Goal: Task Accomplishment & Management: Complete application form

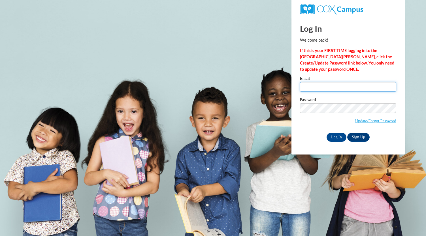
click at [317, 88] on input "Email" at bounding box center [348, 87] width 96 height 10
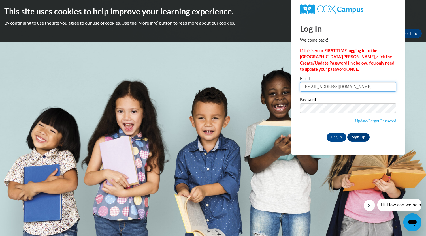
type input "[EMAIL_ADDRESS][DOMAIN_NAME]"
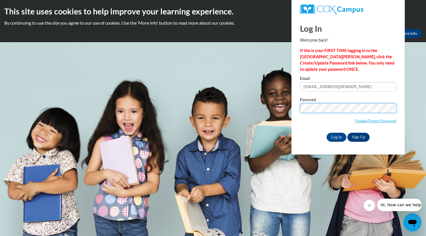
click at [327, 133] on input "Log In" at bounding box center [337, 137] width 20 height 9
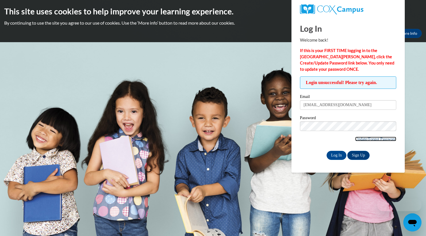
click at [378, 141] on link "Update/Forgot Password" at bounding box center [375, 139] width 41 height 5
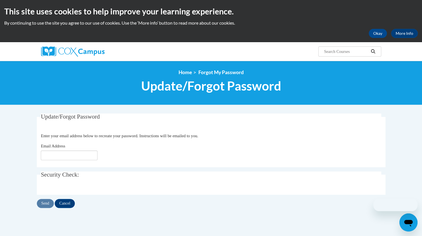
scroll to position [24, 0]
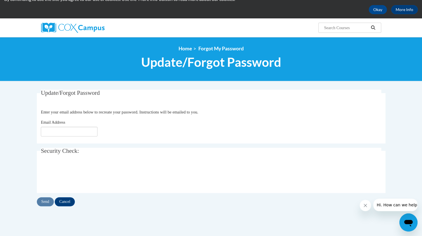
click at [81, 126] on div "Email Address" at bounding box center [211, 127] width 340 height 17
click at [78, 131] on input "Email Address" at bounding box center [69, 132] width 57 height 10
type input "[EMAIL_ADDRESS][DOMAIN_NAME]"
click at [43, 201] on input "Send" at bounding box center [45, 201] width 17 height 9
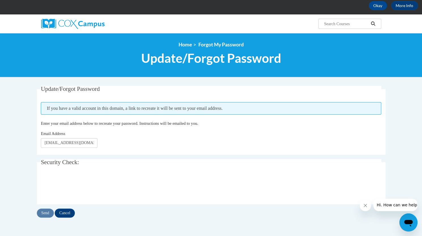
scroll to position [27, 0]
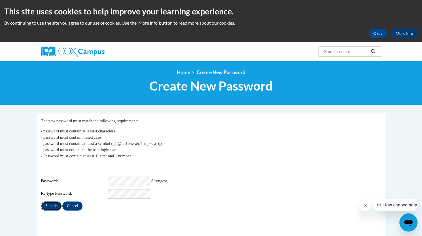
click at [43, 202] on input "Submit" at bounding box center [51, 206] width 20 height 9
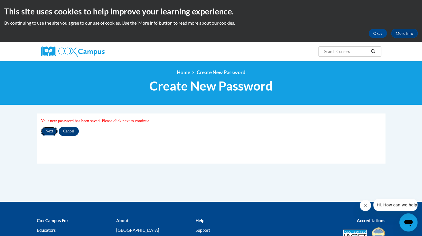
click at [45, 130] on input "Next" at bounding box center [49, 131] width 17 height 9
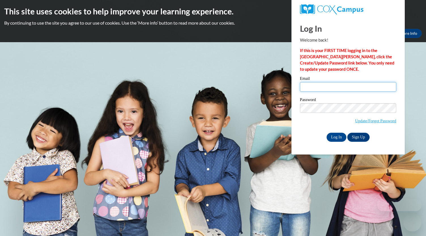
type input "galast2855@ung.edu"
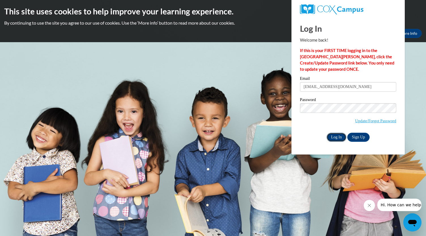
click at [342, 138] on input "Log In" at bounding box center [337, 137] width 20 height 9
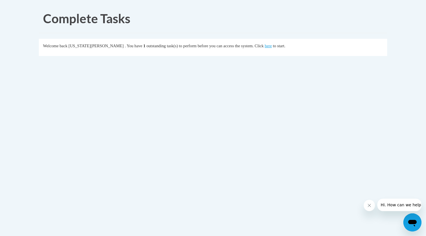
click at [254, 46] on div "Welcome back [US_STATE][PERSON_NAME] . You have 1 outstanding task(s) to perfor…" at bounding box center [213, 46] width 340 height 6
click at [265, 45] on link "here" at bounding box center [268, 46] width 7 height 5
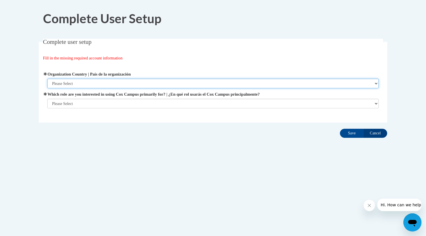
click at [200, 83] on select "Please Select United States | Estados Unidos Outside of the United States | Fue…" at bounding box center [213, 84] width 332 height 10
select select "ad49bcad-a171-4b2e-b99c-48b446064914"
click at [47, 79] on select "Please Select United States | Estados Unidos Outside of the United States | Fue…" at bounding box center [213, 84] width 332 height 10
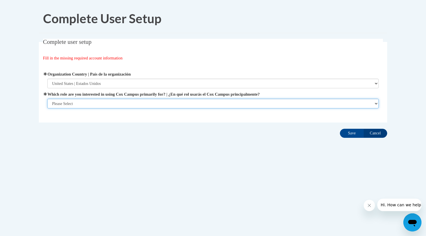
click at [159, 103] on select "Please Select College/University | Colegio/Universidad Community/Nonprofit Part…" at bounding box center [213, 104] width 332 height 10
select select "5a18ea06-2b54-4451-96f2-d152daf9eac5"
click at [47, 108] on select "Please Select College/University | Colegio/Universidad Community/Nonprofit Part…" at bounding box center [213, 104] width 332 height 10
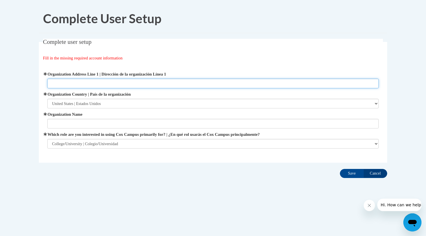
click at [120, 85] on input "Organization Address Line 1 | Dirección de la organización Línea 1" at bounding box center [213, 84] width 332 height 10
click at [78, 84] on input "Organization Address Line 1 | Dirección de la organización Línea 1" at bounding box center [213, 84] width 332 height 10
type input "G"
type input "Gainesville, GA"
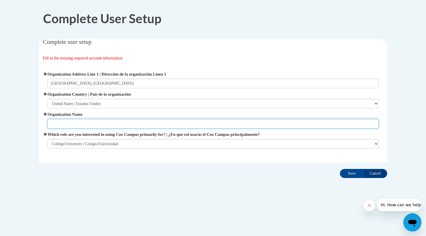
click at [74, 123] on input "Organization Name" at bounding box center [213, 124] width 332 height 10
type input "[GEOGRAPHIC_DATA][US_STATE]"
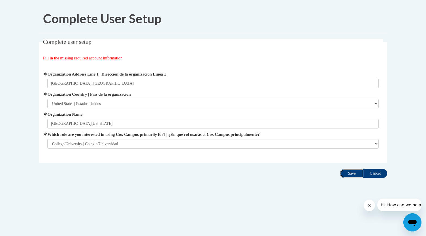
click at [349, 177] on input "Save" at bounding box center [352, 173] width 24 height 9
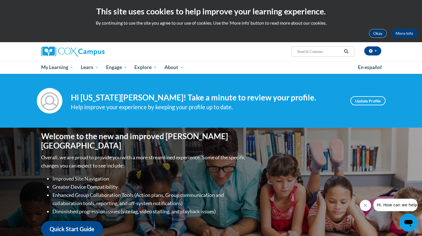
click at [385, 35] on button "Okay" at bounding box center [377, 33] width 18 height 9
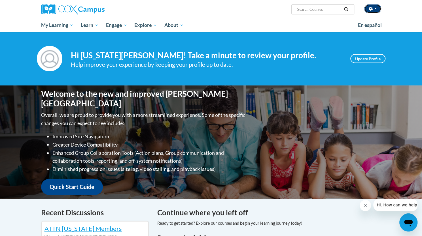
click at [372, 7] on icon "button" at bounding box center [370, 9] width 4 height 4
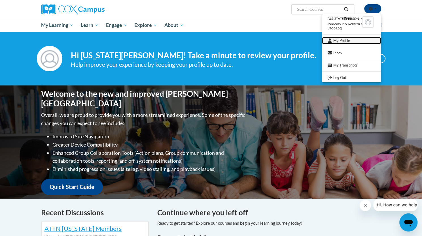
click at [341, 40] on link "My Profile" at bounding box center [351, 40] width 59 height 7
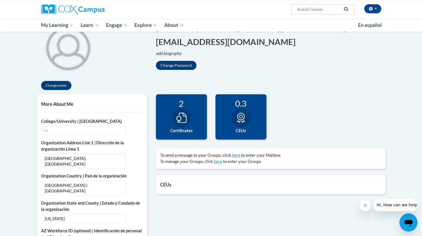
click at [177, 127] on div "2 Certificates" at bounding box center [181, 116] width 51 height 45
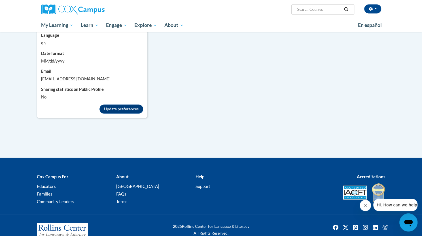
scroll to position [519, 0]
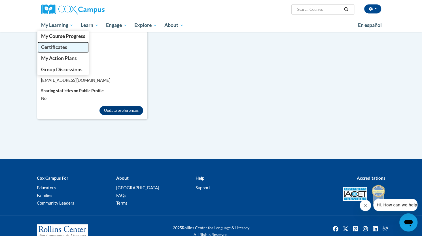
click at [54, 48] on span "Certificates" at bounding box center [54, 47] width 26 height 6
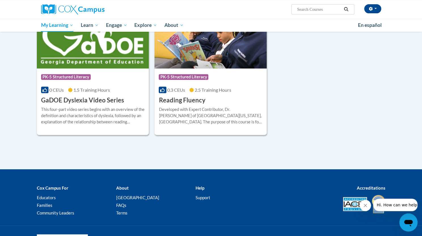
scroll to position [125, 0]
